Goal: Information Seeking & Learning: Learn about a topic

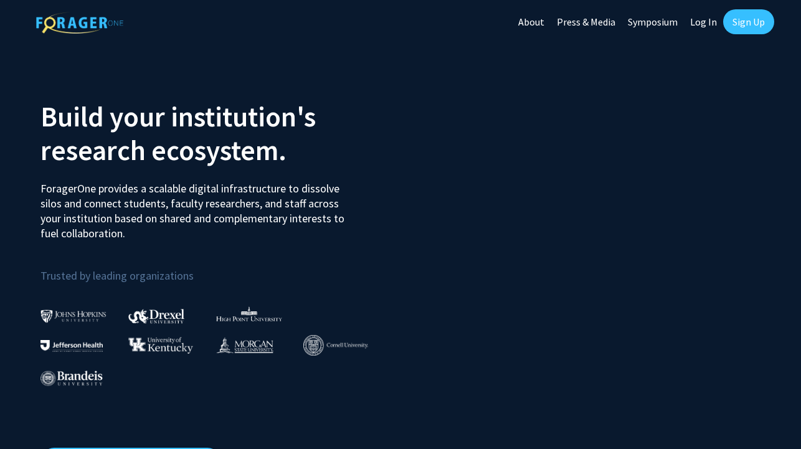
click at [745, 29] on link "Sign Up" at bounding box center [748, 21] width 51 height 25
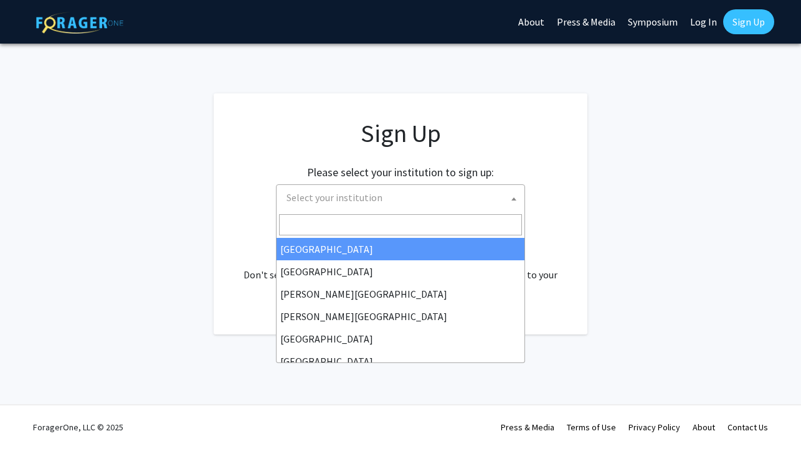
click at [517, 195] on span at bounding box center [514, 198] width 12 height 27
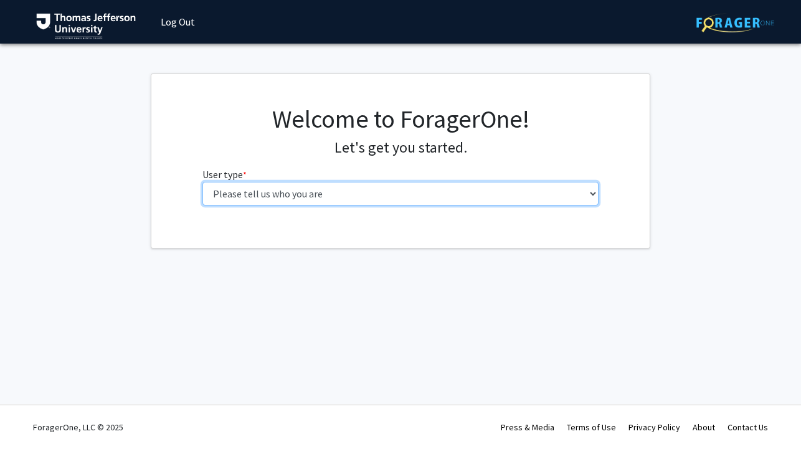
select select "3: doc"
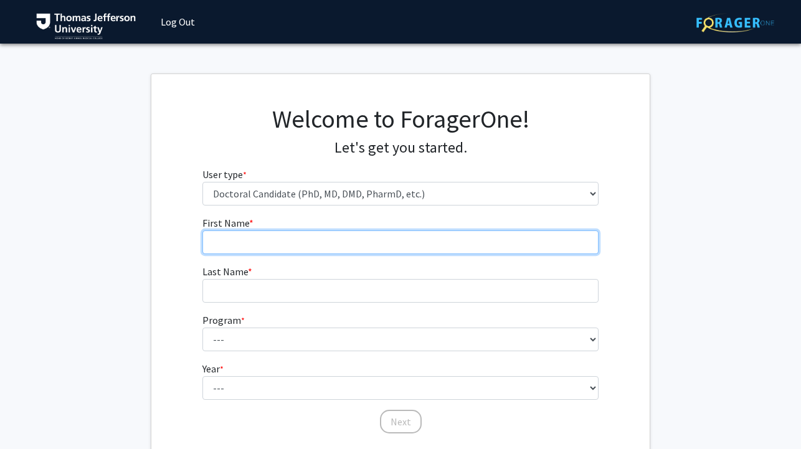
click at [480, 237] on input "First Name * required" at bounding box center [401, 243] width 397 height 24
type input "Charlotte"
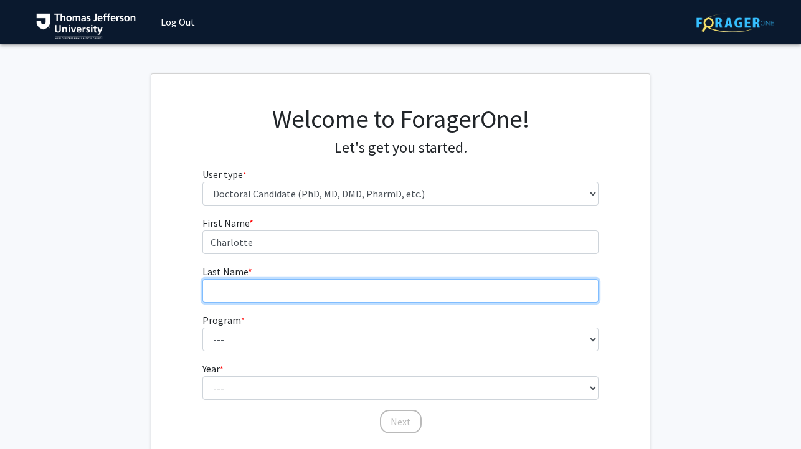
click at [456, 292] on input "Last Name * required" at bounding box center [401, 291] width 397 height 24
type input "White"
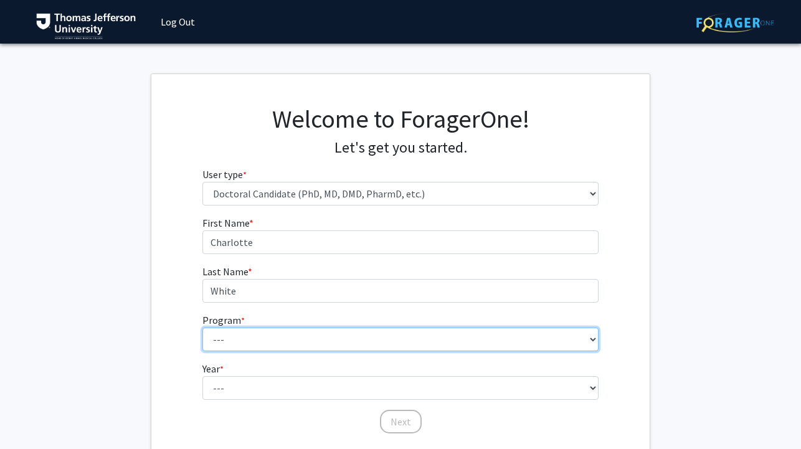
select select "35: 815"
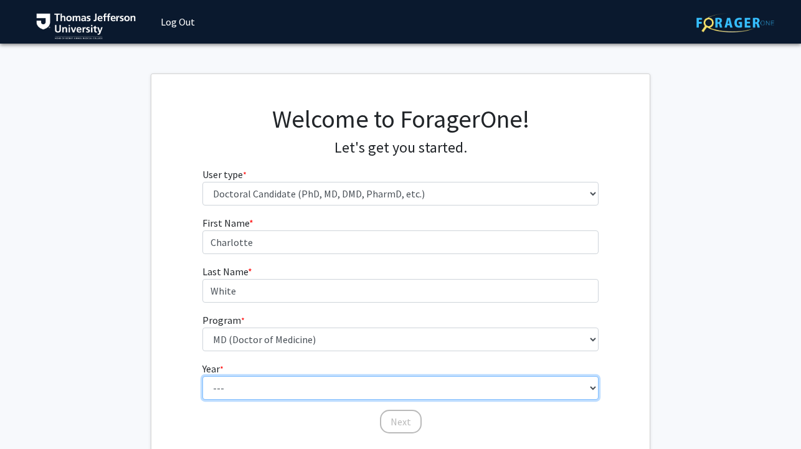
select select "1: first_year"
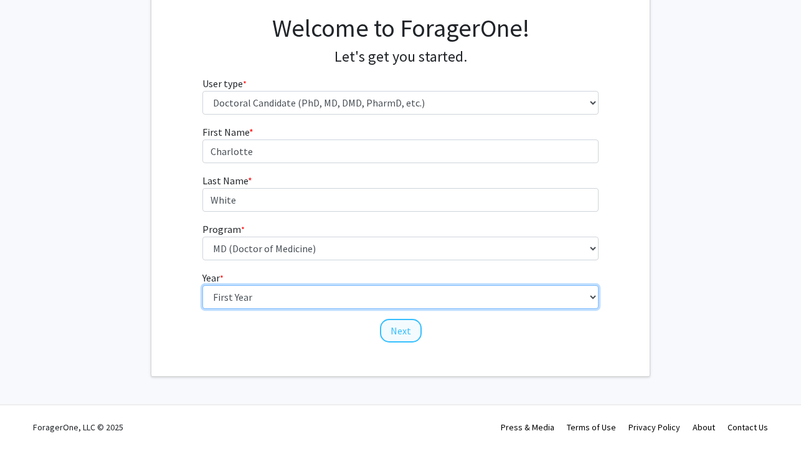
scroll to position [90, 0]
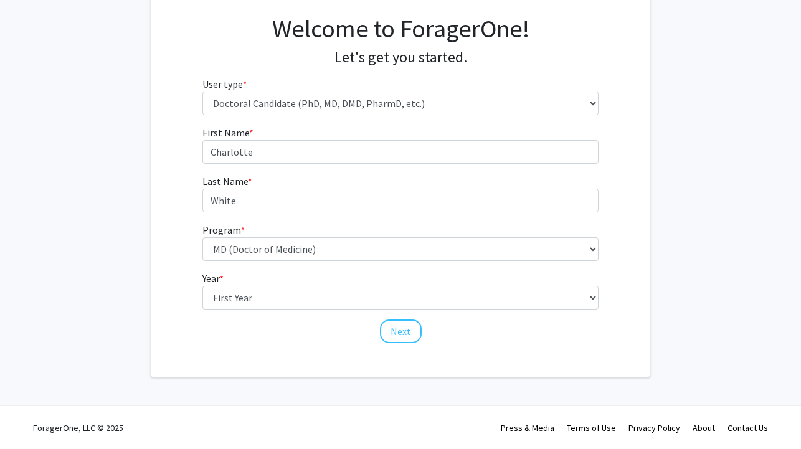
click at [386, 330] on button "Next" at bounding box center [401, 332] width 42 height 24
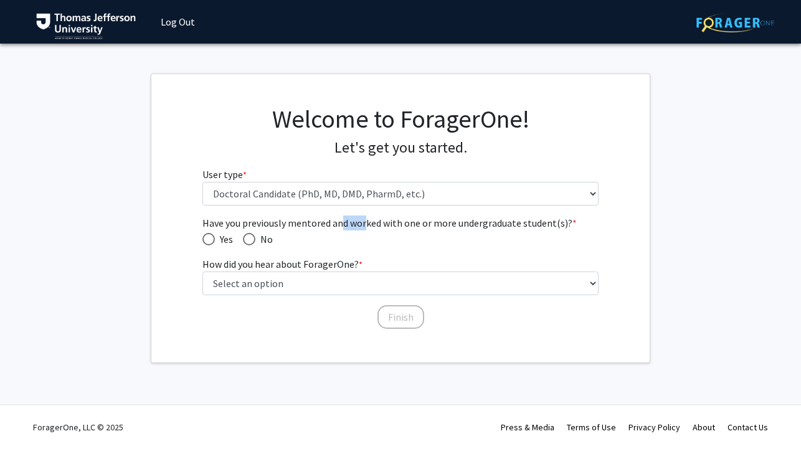
drag, startPoint x: 340, startPoint y: 221, endPoint x: 370, endPoint y: 221, distance: 29.9
click at [370, 221] on span "Have you previously mentored and worked with one or more undergraduate student(…" at bounding box center [401, 223] width 397 height 15
click at [255, 234] on span "Have you previously mentored and worked with one or more undergraduate student(…" at bounding box center [249, 239] width 12 height 12
click at [255, 234] on input "No" at bounding box center [249, 239] width 12 height 12
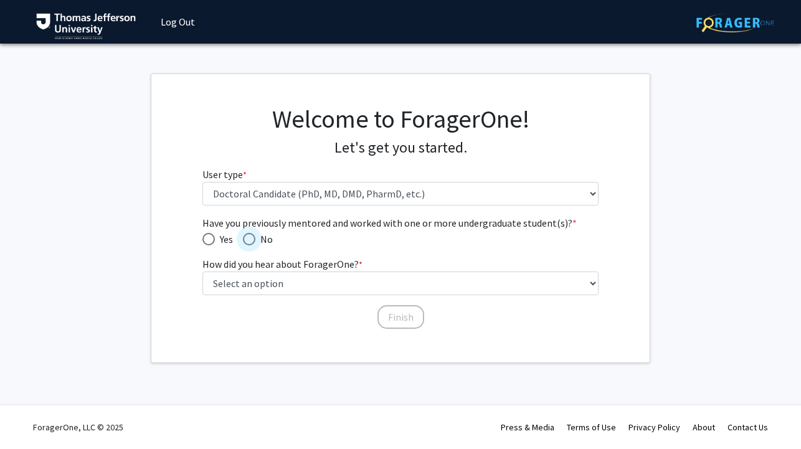
radio input "true"
click at [262, 266] on label "How did you hear about ForagerOne? * required" at bounding box center [283, 264] width 160 height 15
click at [262, 272] on select "Select an option Peer/student recommendation Faculty/staff recommendation Unive…" at bounding box center [401, 284] width 397 height 24
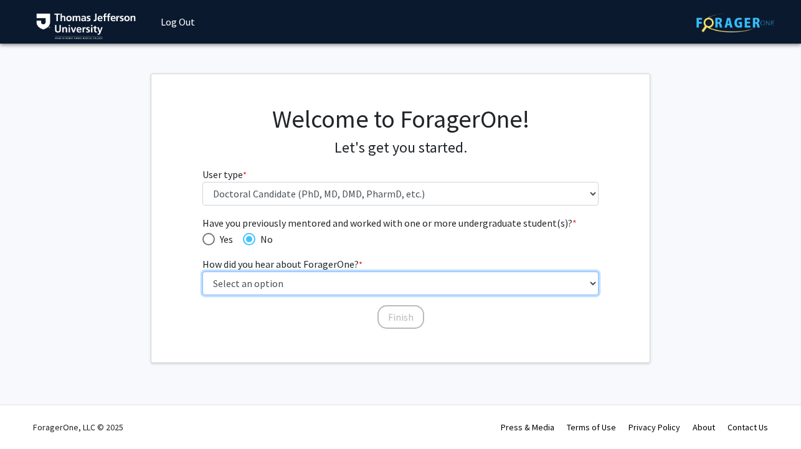
select select "2: faculty_recommendation"
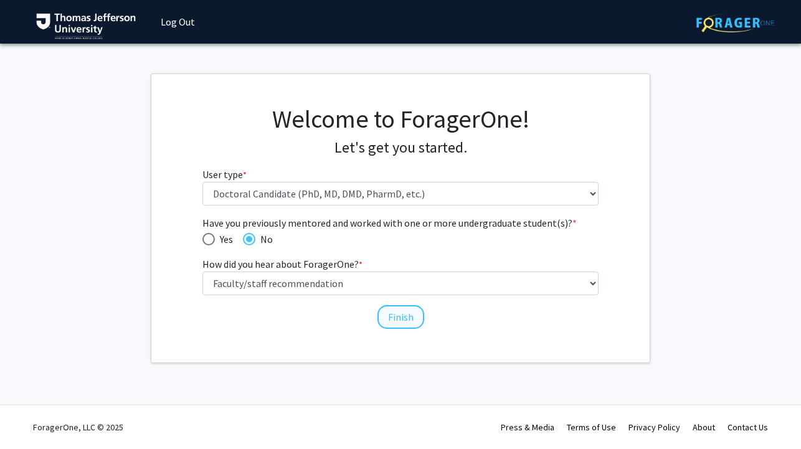
click at [410, 320] on button "Finish" at bounding box center [401, 317] width 47 height 24
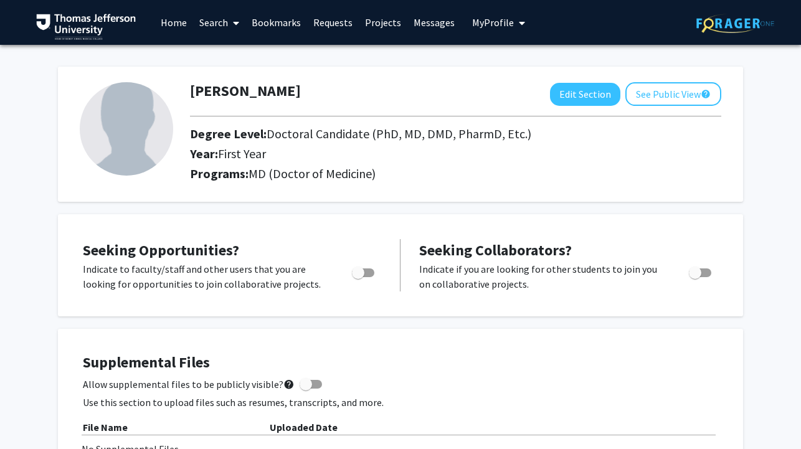
click at [375, 26] on link "Projects" at bounding box center [383, 23] width 49 height 44
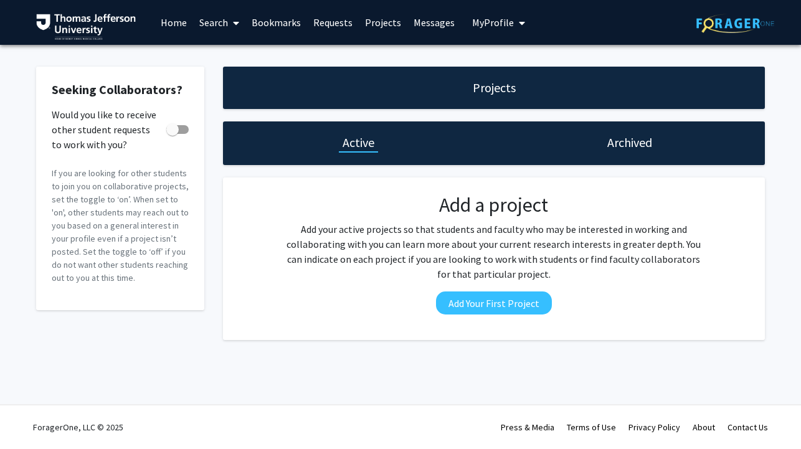
click at [207, 23] on link "Search" at bounding box center [219, 23] width 52 height 44
click at [224, 52] on span "Faculty/Staff" at bounding box center [239, 57] width 92 height 25
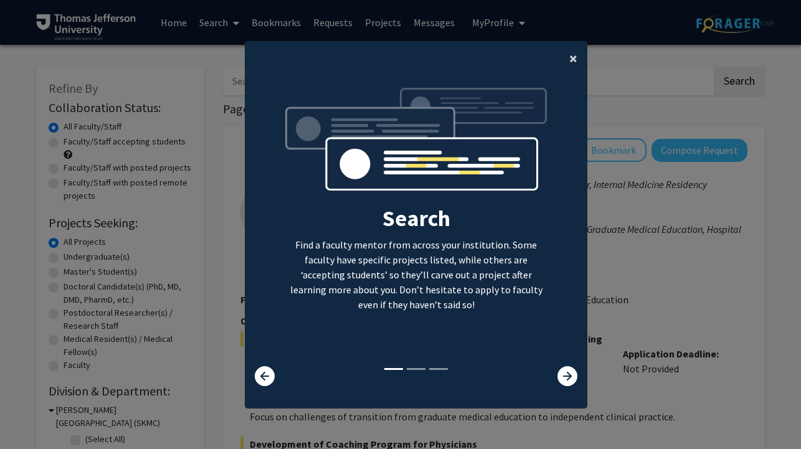
click at [568, 55] on button "×" at bounding box center [574, 58] width 28 height 35
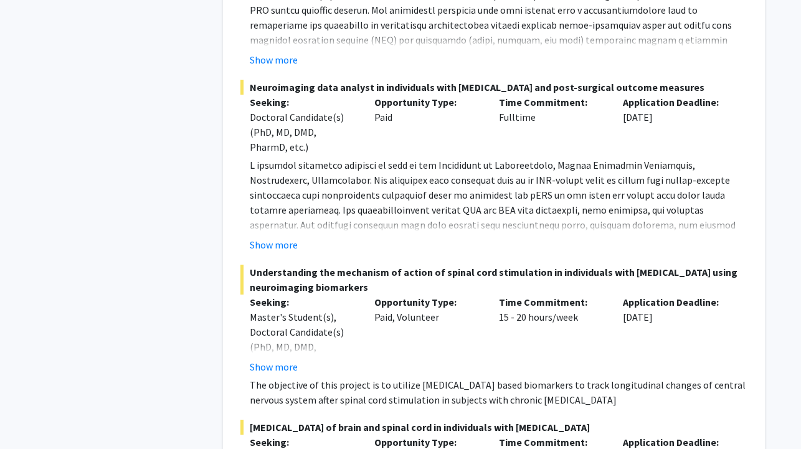
scroll to position [986, 0]
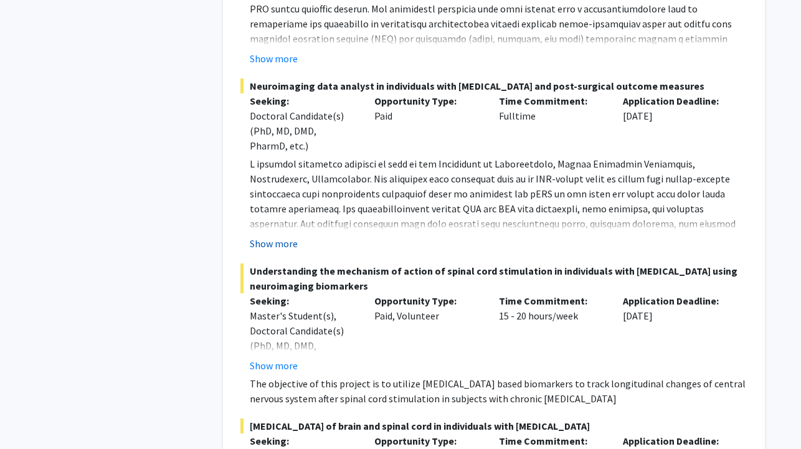
click at [290, 243] on button "Show more" at bounding box center [274, 243] width 48 height 15
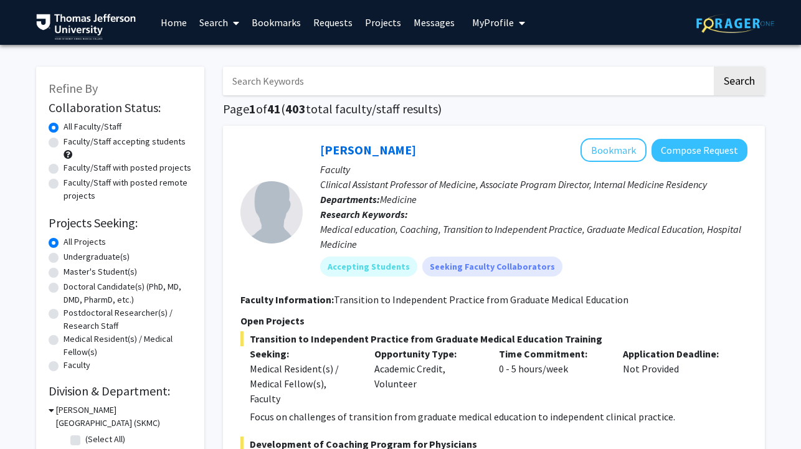
scroll to position [0, 0]
click at [343, 76] on input "Search Keywords" at bounding box center [467, 81] width 489 height 29
click at [739, 83] on button "Search" at bounding box center [739, 81] width 51 height 29
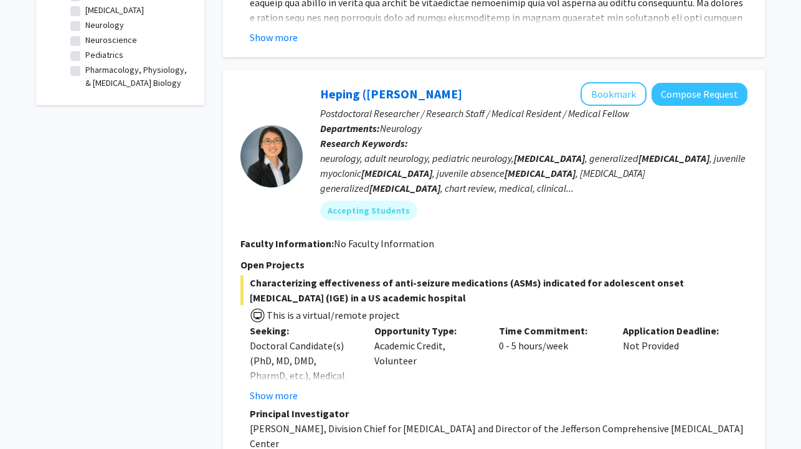
scroll to position [447, 0]
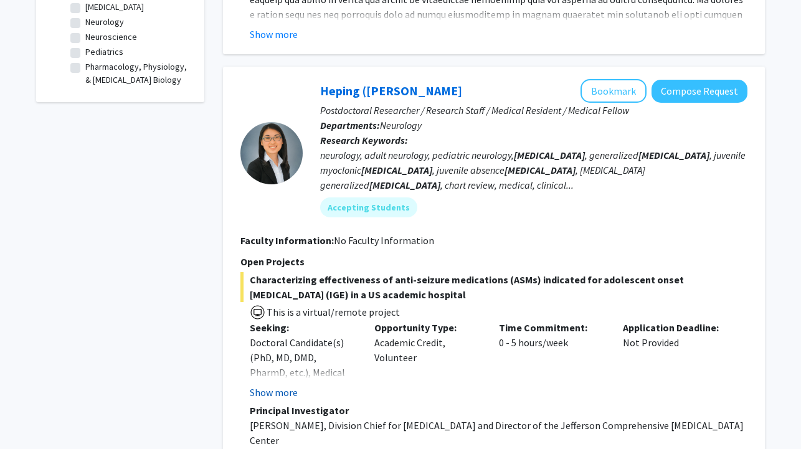
click at [284, 385] on button "Show more" at bounding box center [274, 392] width 48 height 15
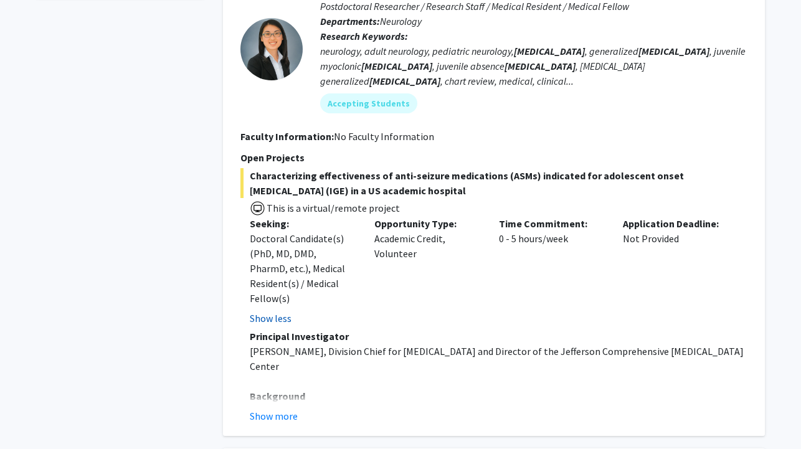
scroll to position [560, 0]
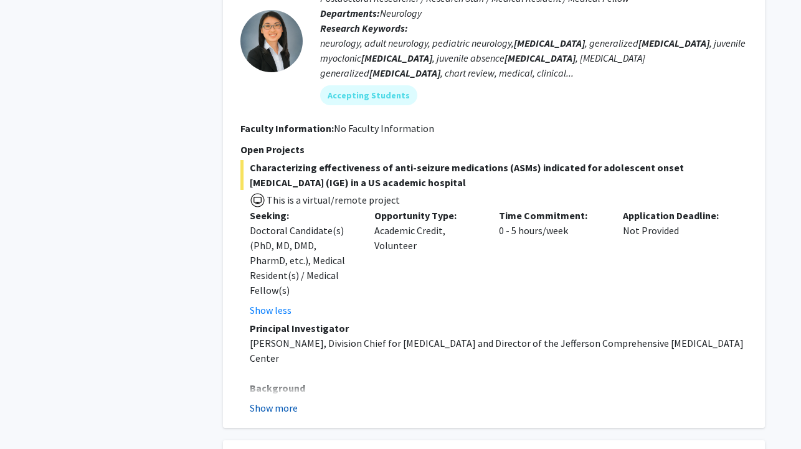
click at [285, 401] on button "Show more" at bounding box center [274, 408] width 48 height 15
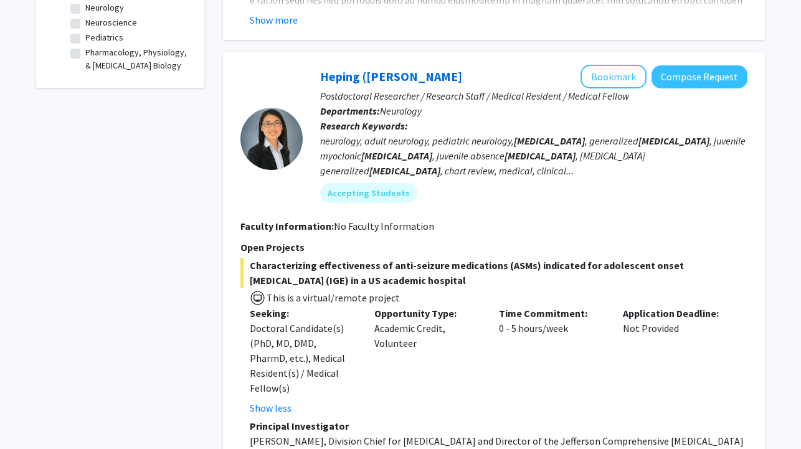
scroll to position [462, 0]
click at [610, 80] on button "Bookmark" at bounding box center [614, 77] width 66 height 24
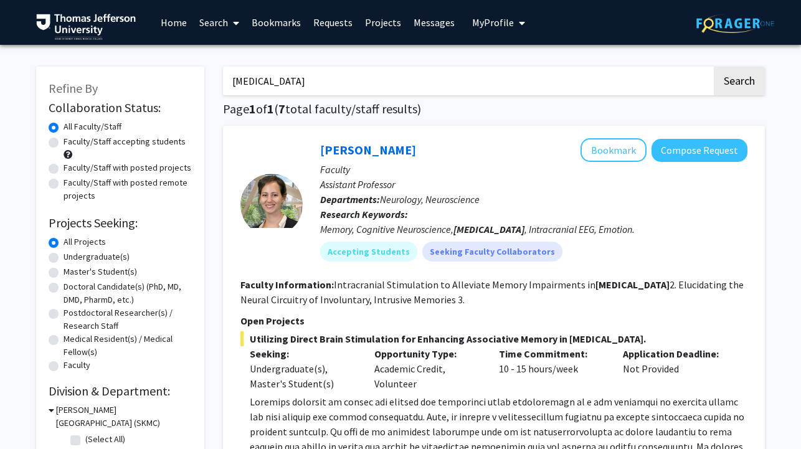
scroll to position [0, 0]
click at [382, 88] on input "[MEDICAL_DATA]" at bounding box center [467, 81] width 489 height 29
type input "[MEDICAL_DATA]"
click at [739, 83] on button "Search" at bounding box center [739, 81] width 51 height 29
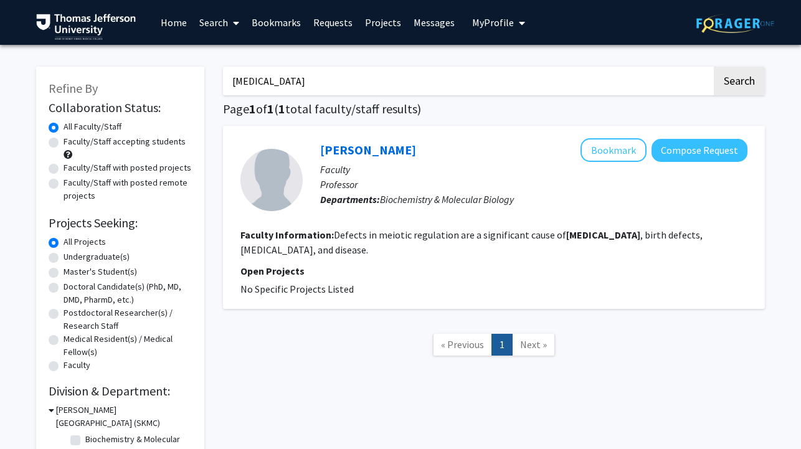
click at [371, 98] on div "[MEDICAL_DATA] Search Page 1 of 1 ( 1 total faculty/staff results) [PERSON_NAME…" at bounding box center [494, 264] width 561 height 421
click at [368, 89] on input "[MEDICAL_DATA]" at bounding box center [467, 81] width 489 height 29
click at [739, 83] on button "Search" at bounding box center [739, 81] width 51 height 29
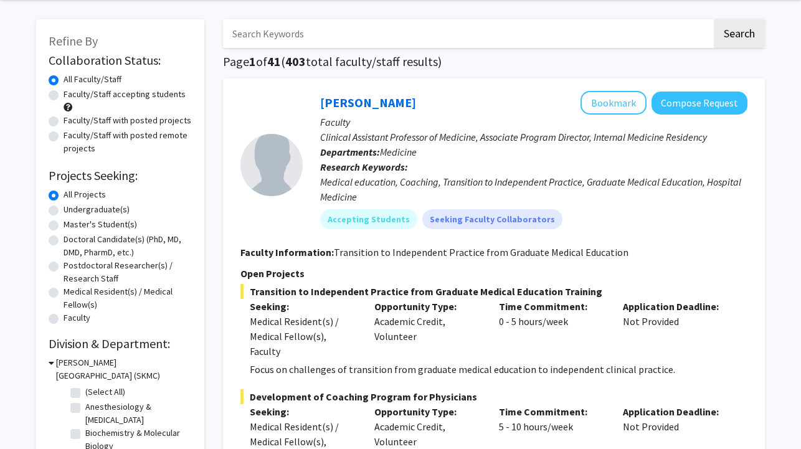
scroll to position [60, 0]
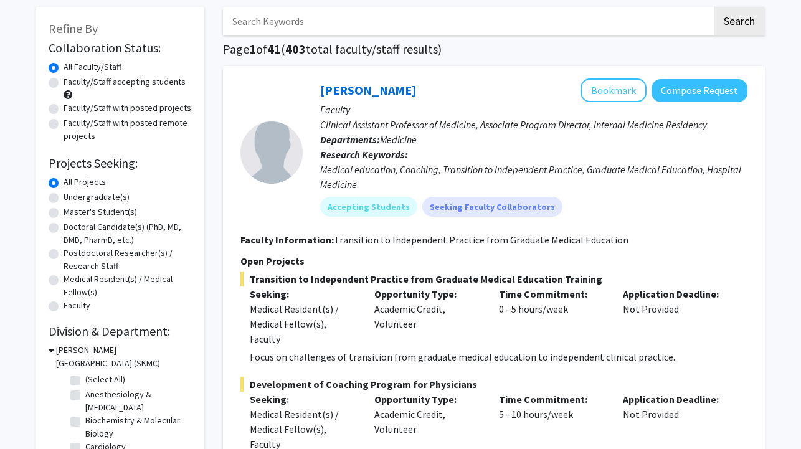
click at [95, 201] on label "Undergraduate(s)" at bounding box center [97, 197] width 66 height 13
click at [72, 199] on input "Undergraduate(s)" at bounding box center [68, 195] width 8 height 8
radio input "true"
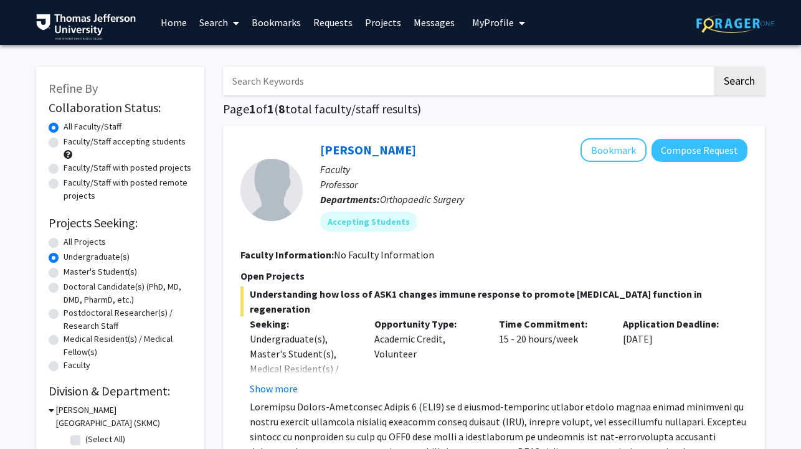
click at [98, 287] on label "Doctoral Candidate(s) (PhD, MD, DMD, PharmD, etc.)" at bounding box center [128, 293] width 128 height 26
click at [72, 287] on input "Doctoral Candidate(s) (PhD, MD, DMD, PharmD, etc.)" at bounding box center [68, 284] width 8 height 8
radio input "true"
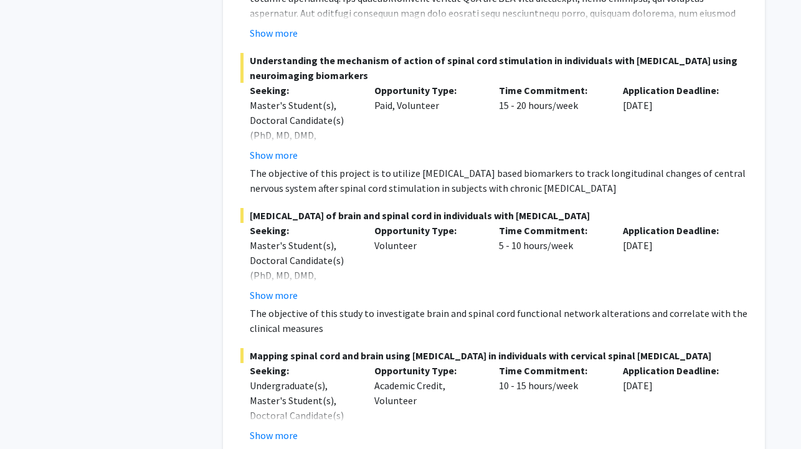
scroll to position [1259, 0]
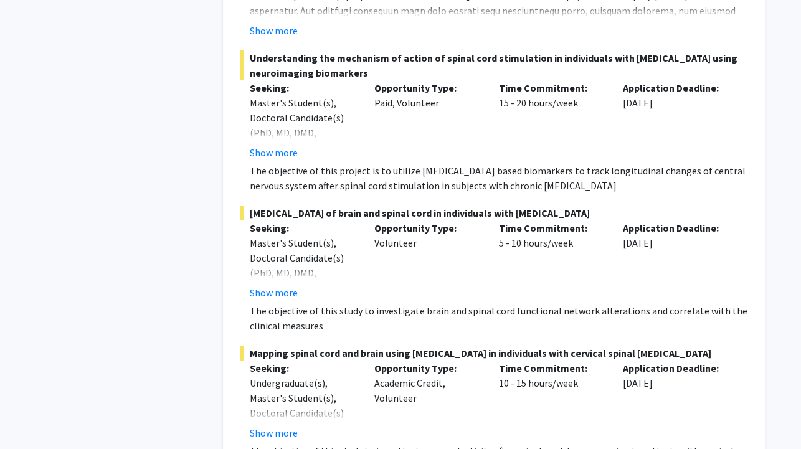
click at [293, 298] on button "Show more" at bounding box center [274, 292] width 48 height 15
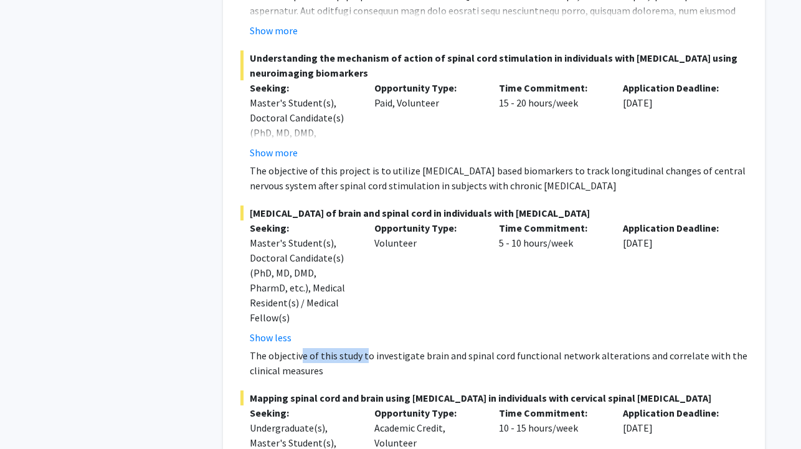
drag, startPoint x: 303, startPoint y: 338, endPoint x: 374, endPoint y: 338, distance: 71.0
click at [373, 348] on p "The objective of this study to investigate brain and spinal cord functional net…" at bounding box center [499, 363] width 498 height 30
click at [374, 348] on p "The objective of this study to investigate brain and spinal cord functional net…" at bounding box center [499, 363] width 498 height 30
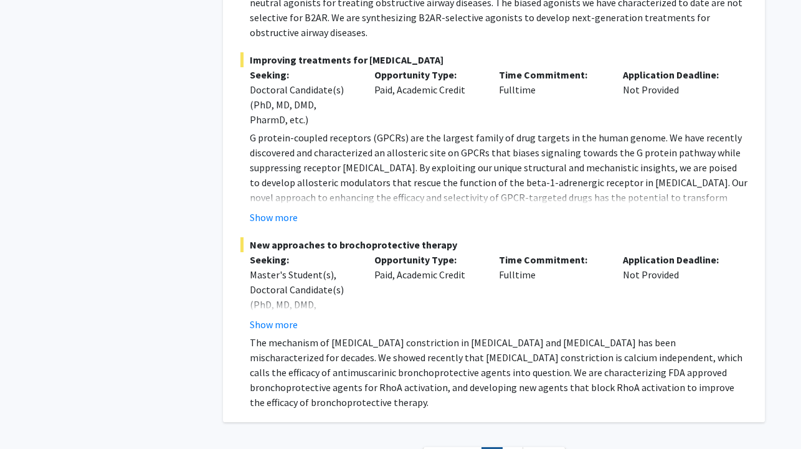
scroll to position [7480, 0]
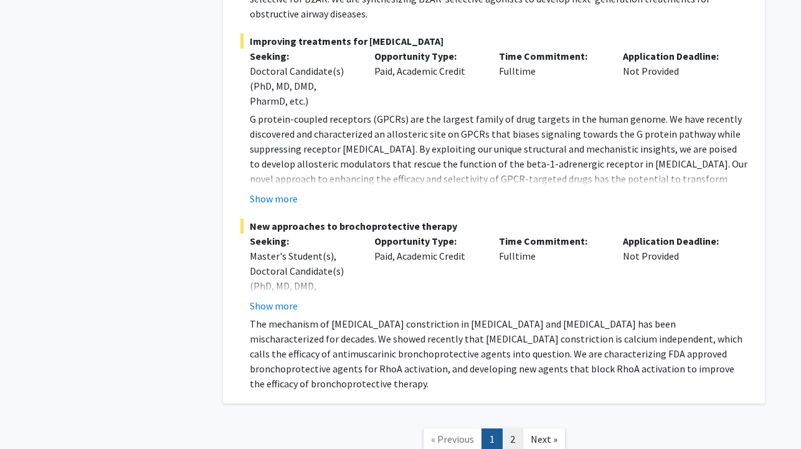
click at [507, 429] on link "2" at bounding box center [512, 440] width 21 height 22
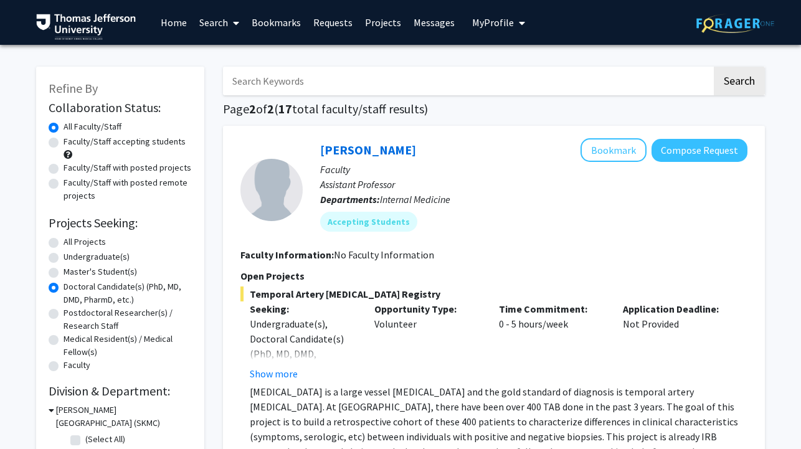
click at [77, 244] on label "All Projects" at bounding box center [85, 242] width 42 height 13
click at [72, 244] on input "All Projects" at bounding box center [68, 240] width 8 height 8
radio input "true"
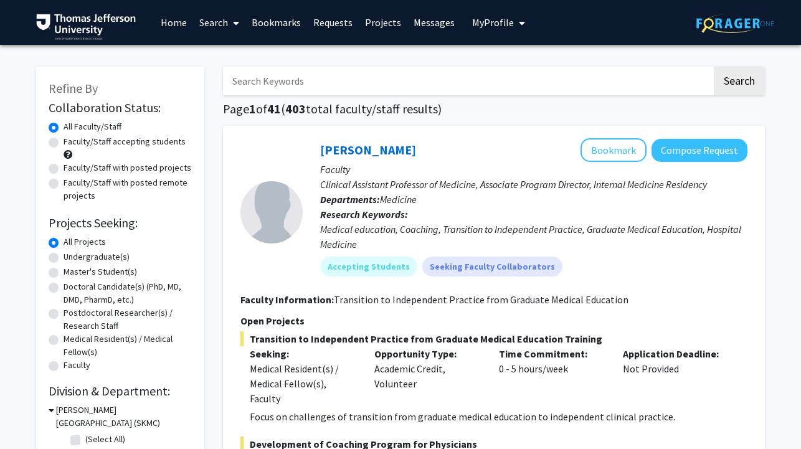
click at [409, 83] on input "Search Keywords" at bounding box center [467, 81] width 489 height 29
type input "ocd"
click at [739, 83] on button "Search" at bounding box center [739, 81] width 51 height 29
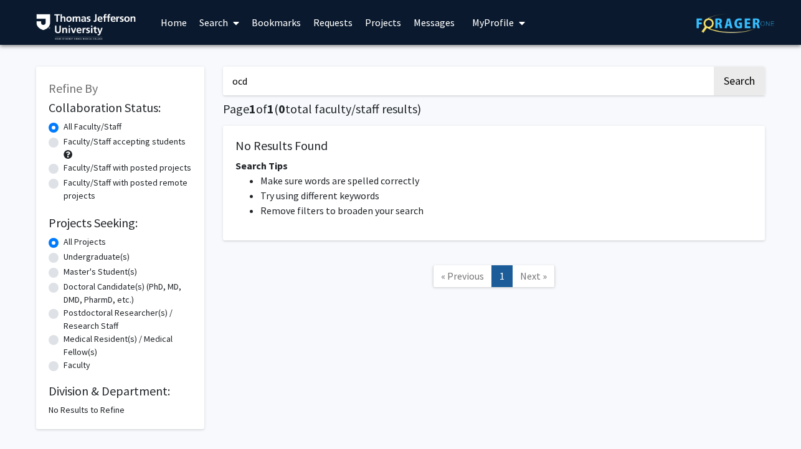
click at [338, 93] on input "ocd" at bounding box center [467, 81] width 489 height 29
click at [739, 83] on button "Search" at bounding box center [739, 81] width 51 height 29
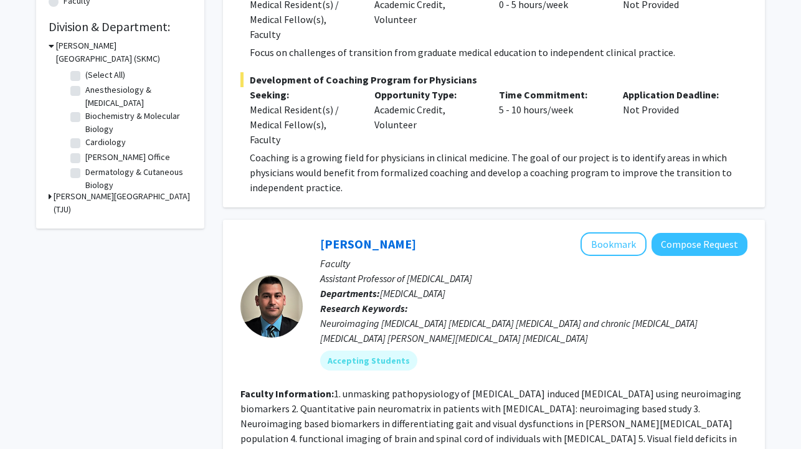
scroll to position [420, 0]
